Goal: Information Seeking & Learning: Learn about a topic

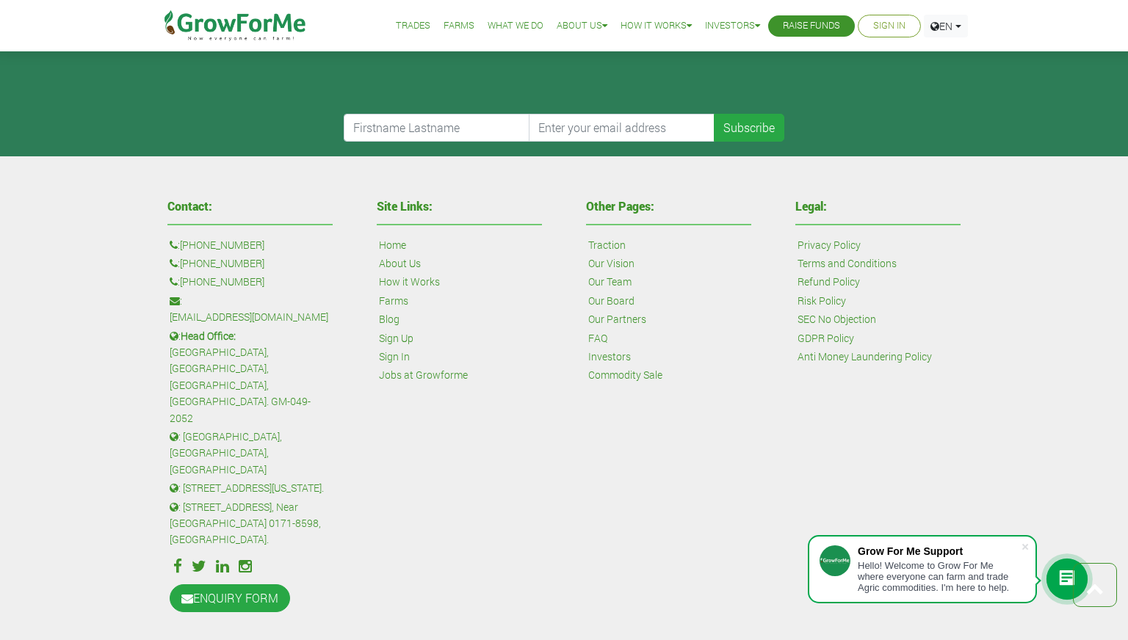
scroll to position [3514, 0]
click at [814, 299] on link "Risk Policy" at bounding box center [821, 301] width 48 height 16
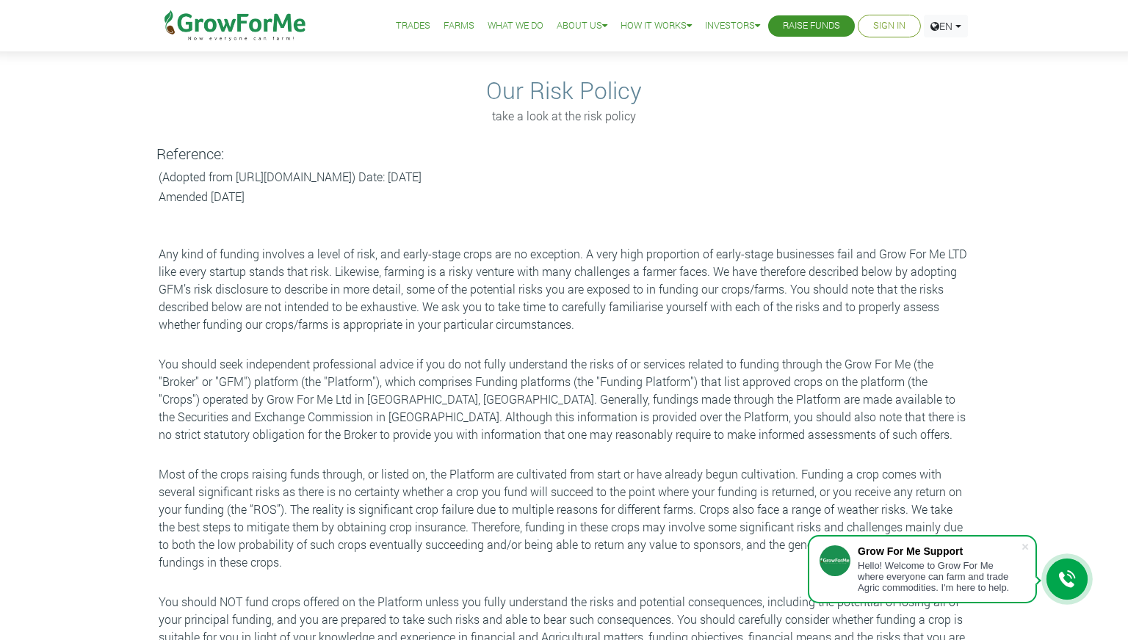
scroll to position [43, 0]
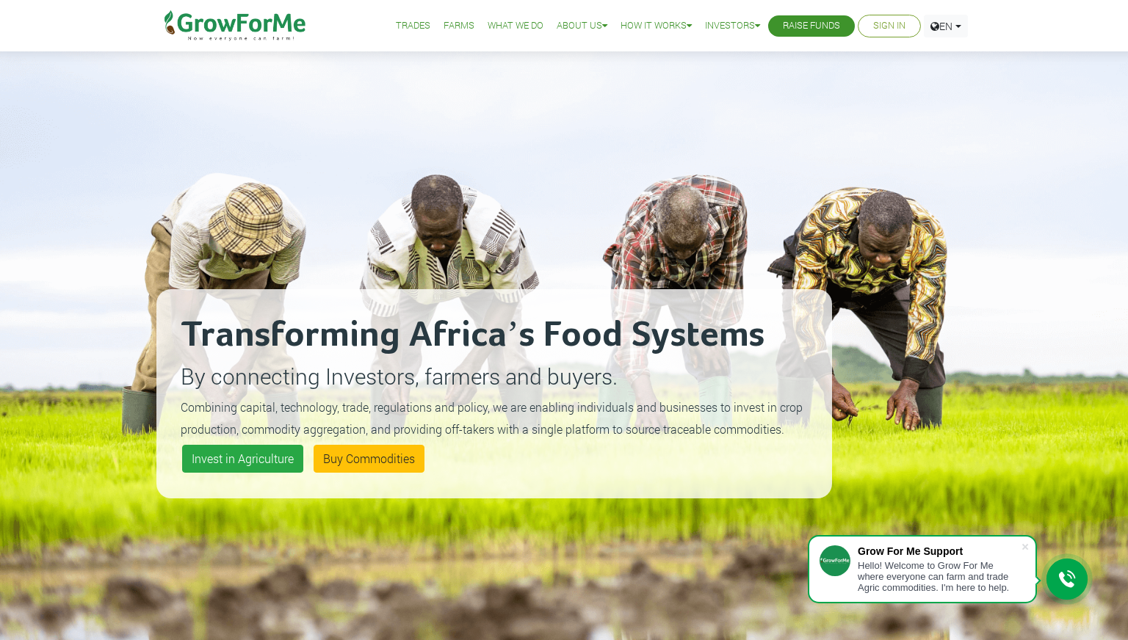
click at [399, 23] on link "Trades" at bounding box center [413, 25] width 35 height 15
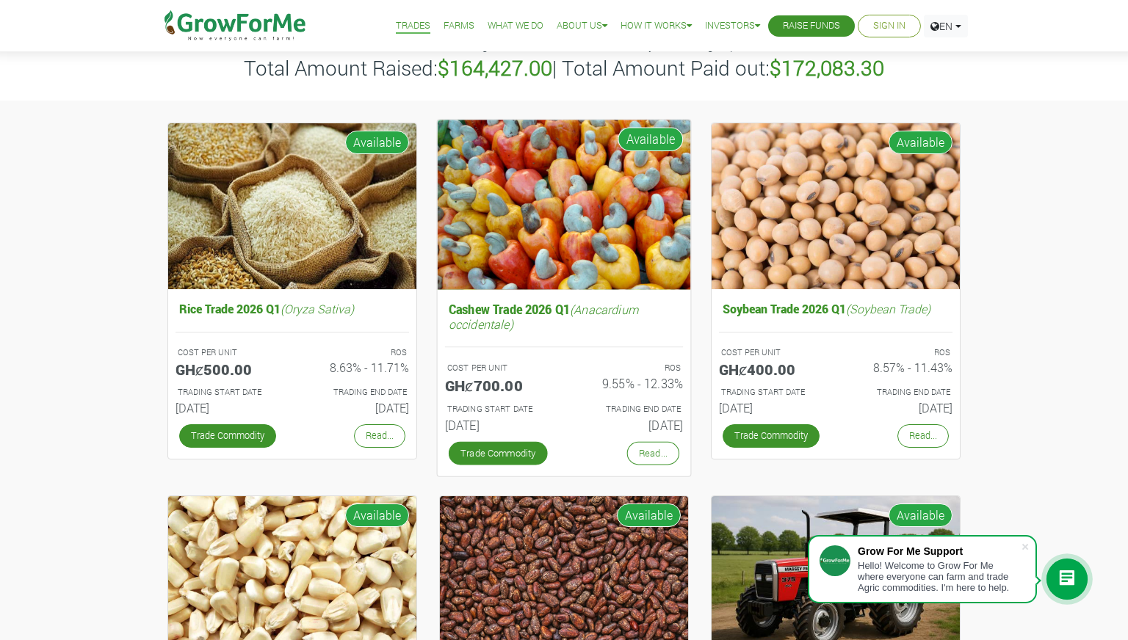
scroll to position [247, 0]
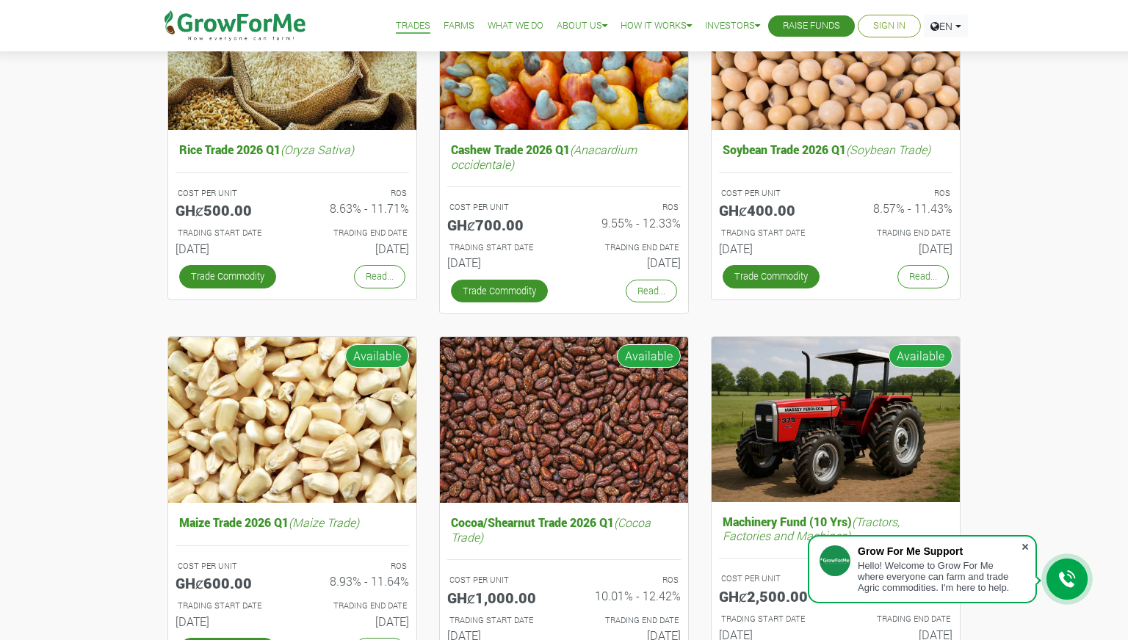
click at [1023, 540] on span at bounding box center [1025, 547] width 15 height 15
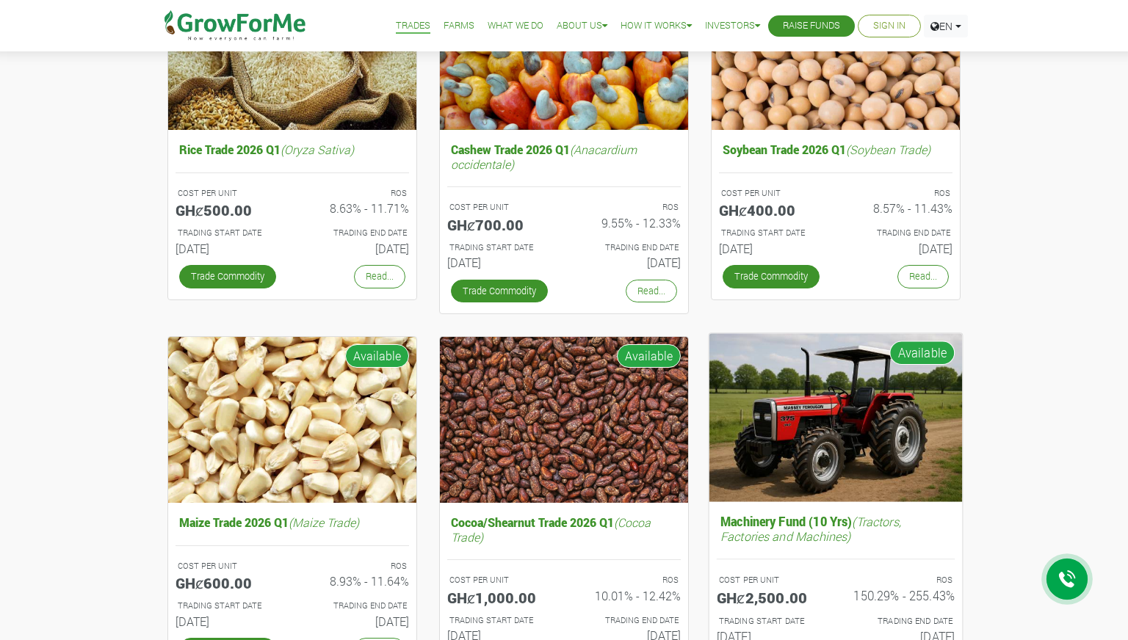
click at [822, 515] on h5 "Machinery Fund (10 Yrs) (Tractors, Factories and Machines)" at bounding box center [836, 529] width 238 height 36
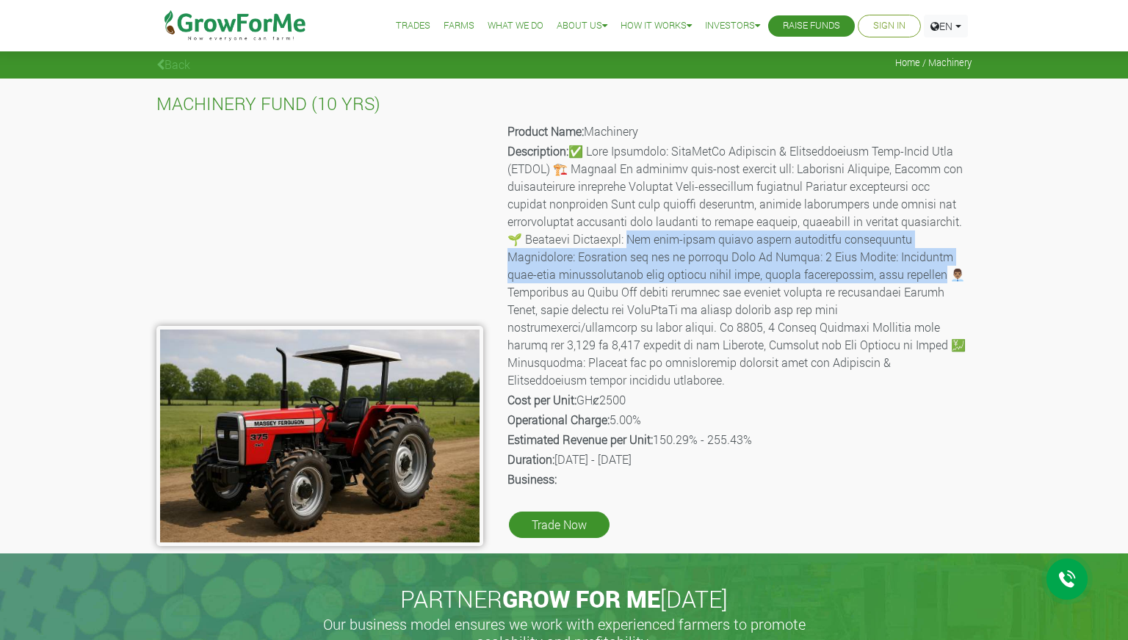
copy p "e open-ended nature allows recurring investments Flexibility: Investors can opt…"
drag, startPoint x: 617, startPoint y: 244, endPoint x: 875, endPoint y: 273, distance: 260.1
click at [875, 273] on p "Description:" at bounding box center [738, 265] width 462 height 247
drag, startPoint x: 733, startPoint y: 441, endPoint x: 505, endPoint y: 426, distance: 228.1
click at [505, 426] on div "Product Name: Machinery Description: Cost per Unit: GHȼ2500 Operational Charge:…" at bounding box center [738, 333] width 488 height 426
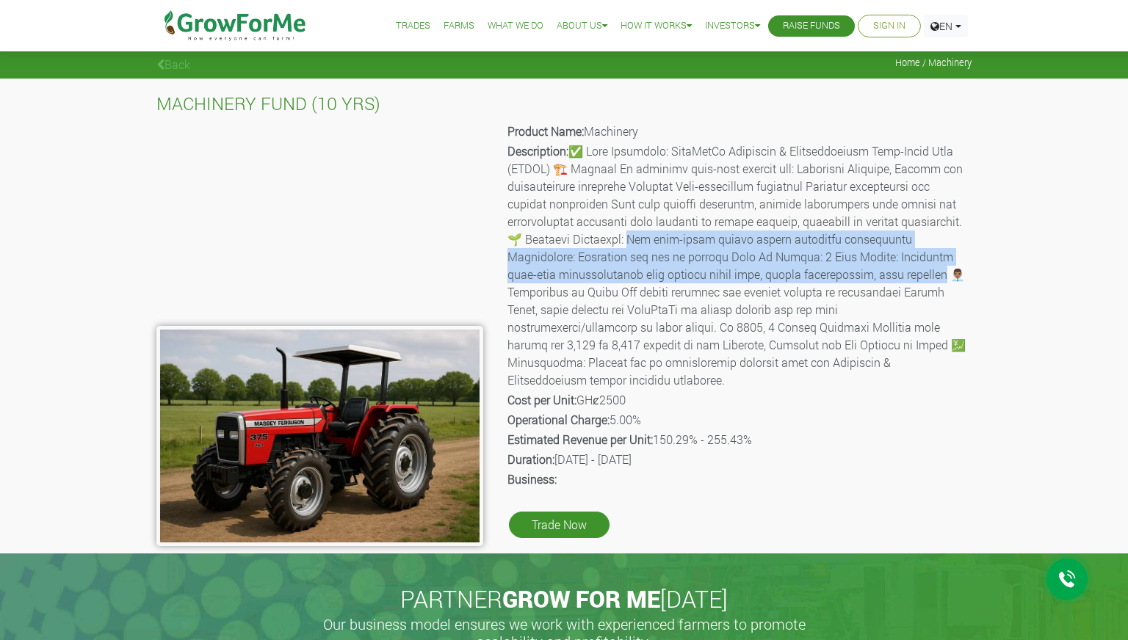
copy div "Estimated Revenue per Unit: 150.29% - 255.43% Duration: [DATE] - [DATE]"
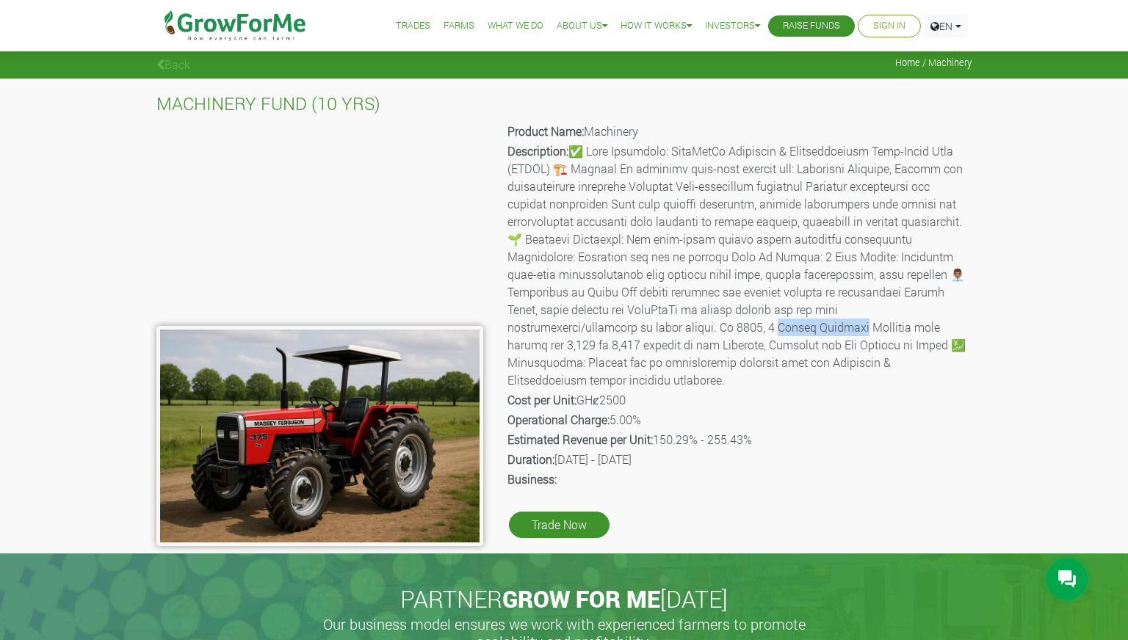
drag, startPoint x: 603, startPoint y: 327, endPoint x: 690, endPoint y: 329, distance: 87.4
click at [690, 329] on p "Description:" at bounding box center [738, 265] width 462 height 247
copy p "y [PERSON_NAME] Trac"
